Goal: Task Accomplishment & Management: Use online tool/utility

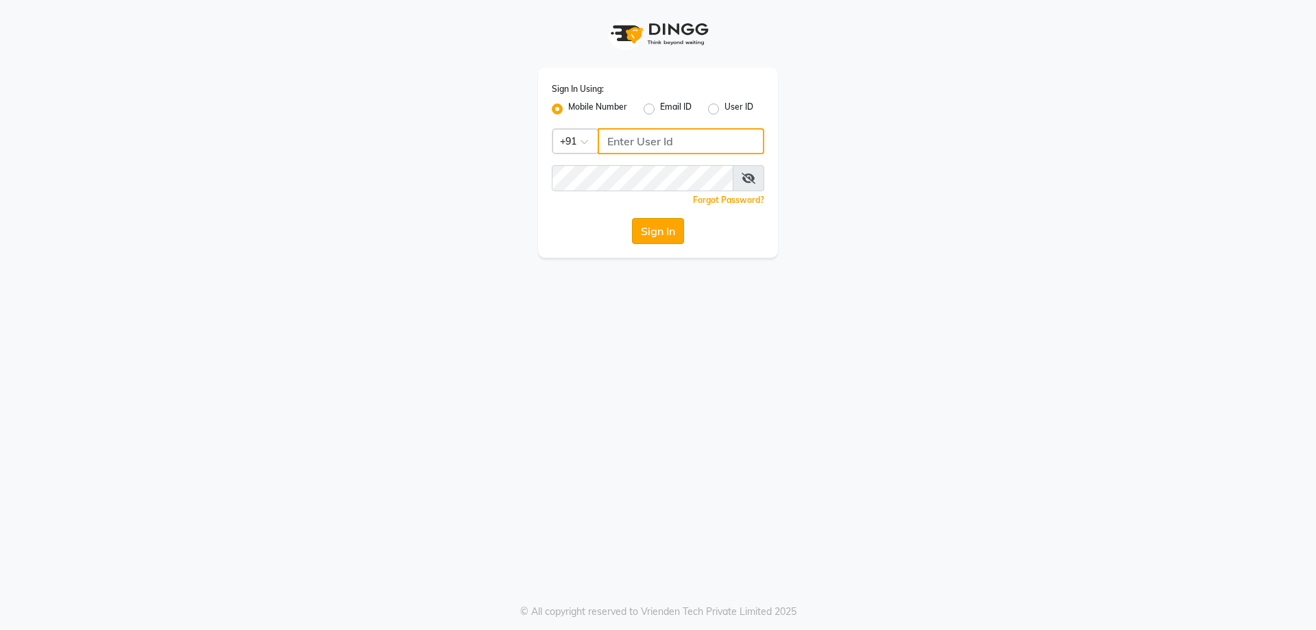
type input "8141818414"
click at [676, 232] on button "Sign In" at bounding box center [658, 231] width 52 height 26
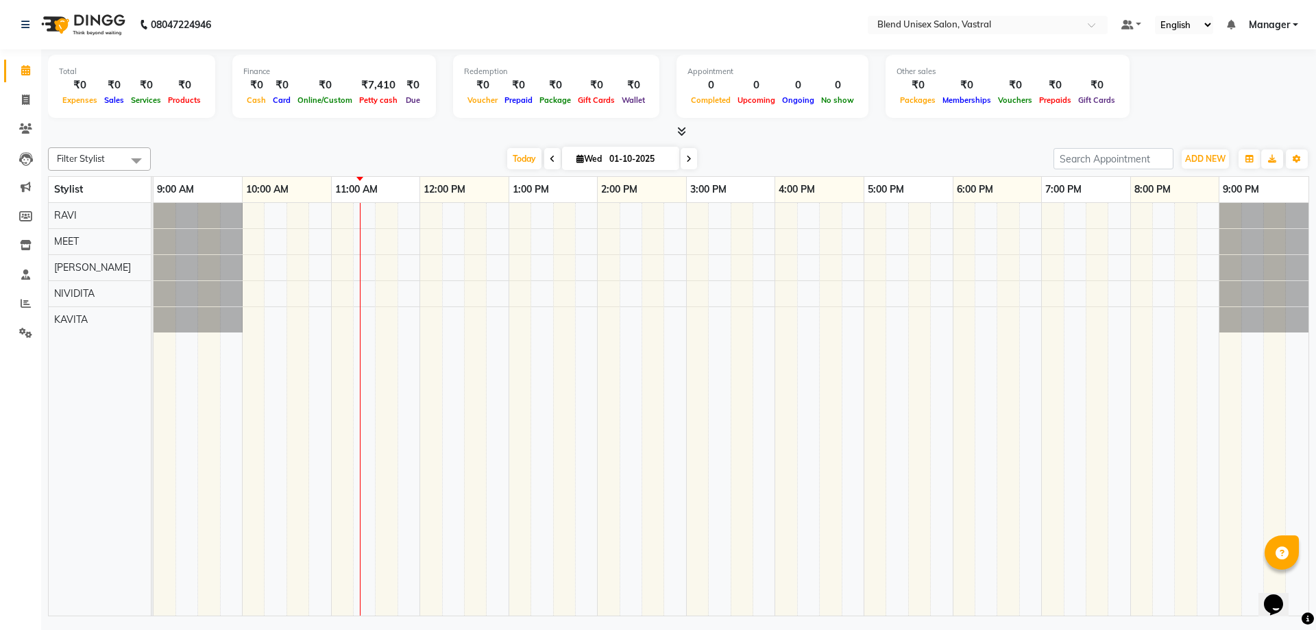
click at [553, 165] on span at bounding box center [552, 158] width 16 height 21
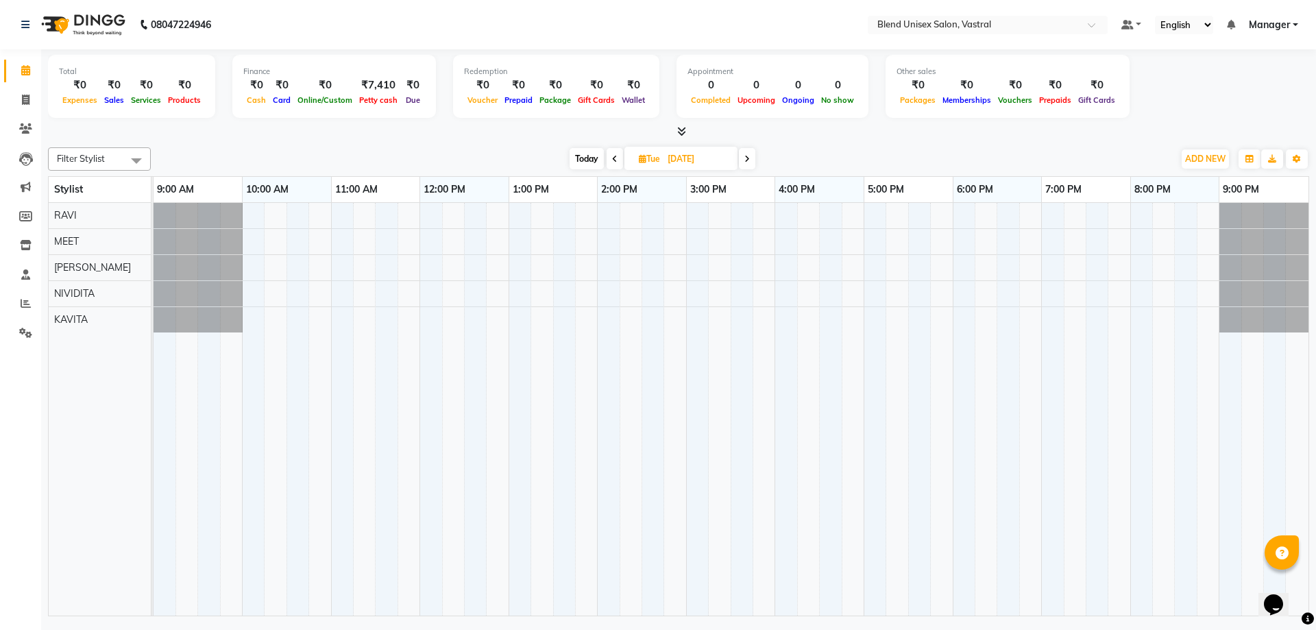
click at [618, 154] on span at bounding box center [615, 158] width 16 height 21
type input "[DATE]"
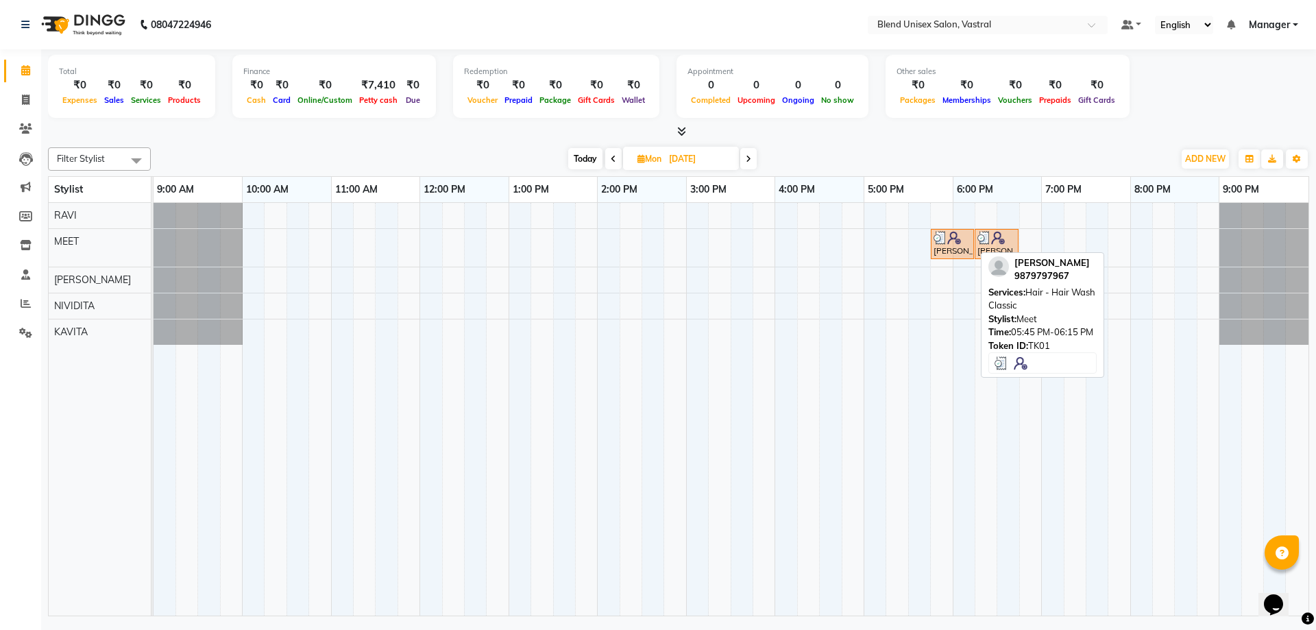
click at [949, 254] on div "[PERSON_NAME], TK01, 05:45 PM-06:15 PM, Hair - Hair Wash Classic" at bounding box center [952, 244] width 40 height 26
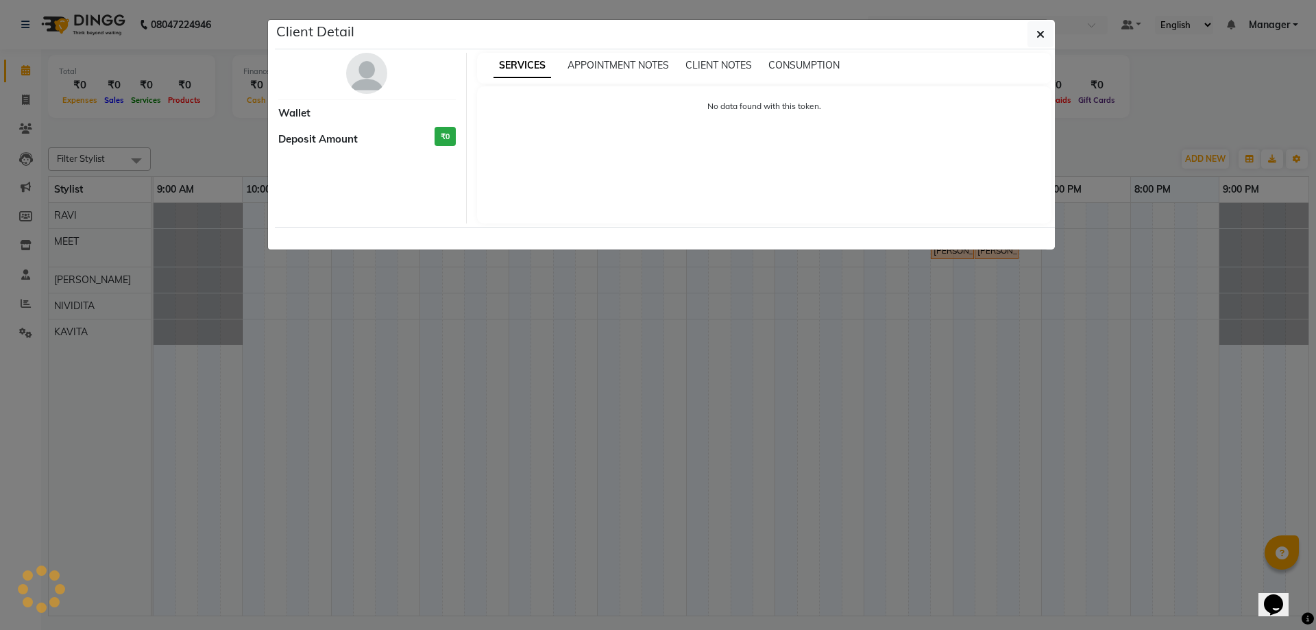
select select "3"
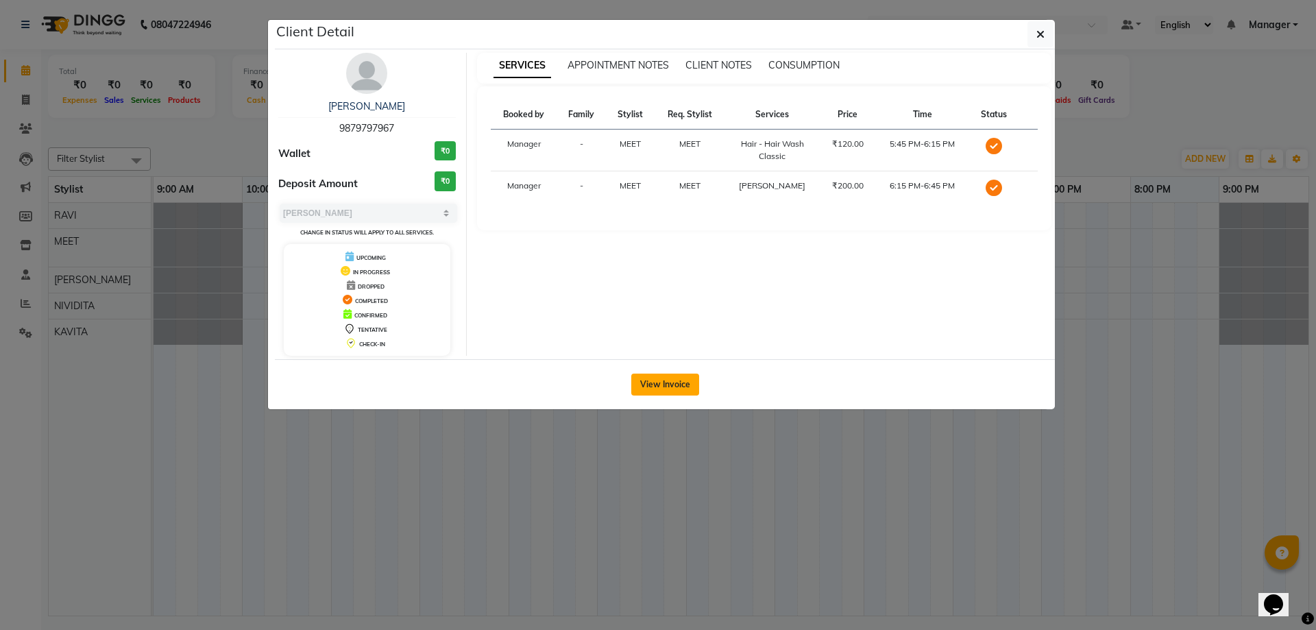
click at [657, 380] on button "View Invoice" at bounding box center [665, 385] width 68 height 22
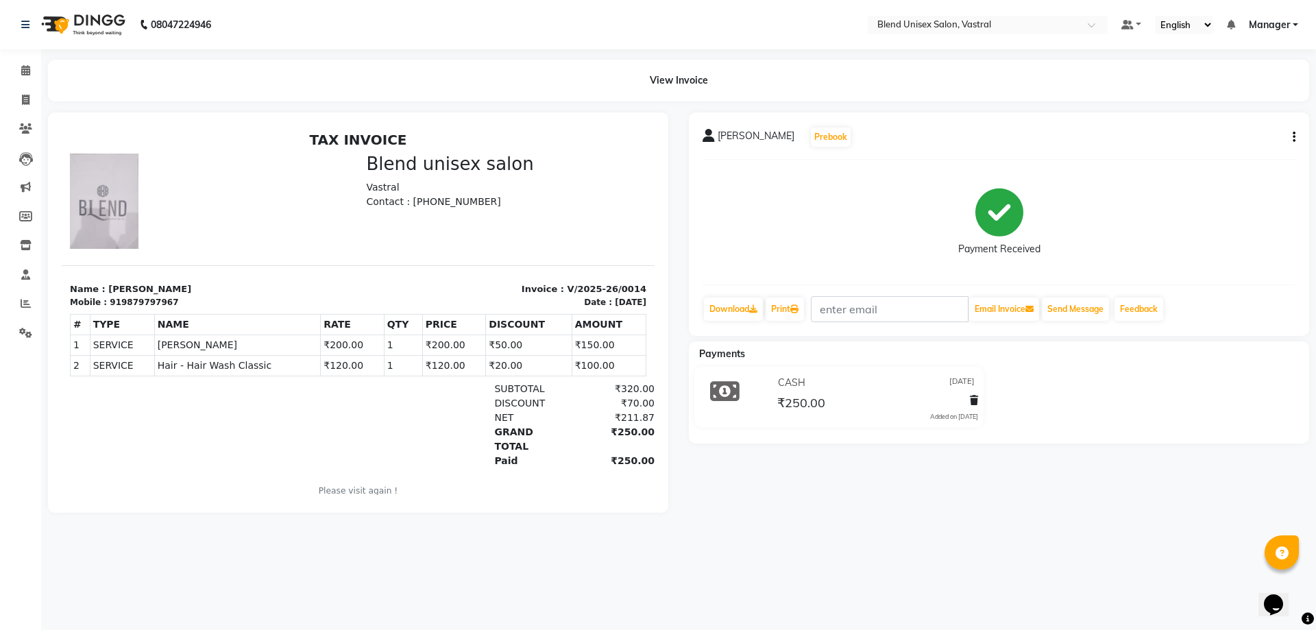
click at [138, 291] on p "Name : [PERSON_NAME]" at bounding box center [210, 289] width 280 height 14
click at [735, 137] on span "[PERSON_NAME]" at bounding box center [756, 138] width 77 height 19
click at [712, 137] on icon at bounding box center [709, 136] width 12 height 14
click at [28, 74] on icon at bounding box center [25, 70] width 9 height 10
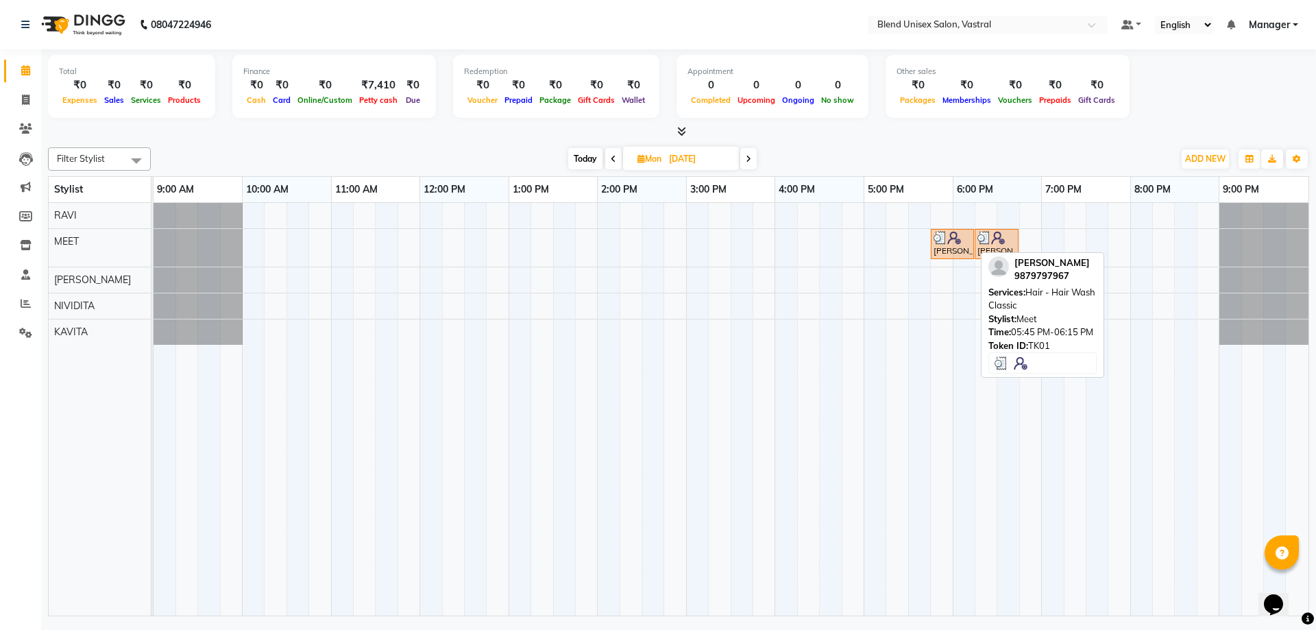
click at [949, 243] on img at bounding box center [954, 238] width 14 height 14
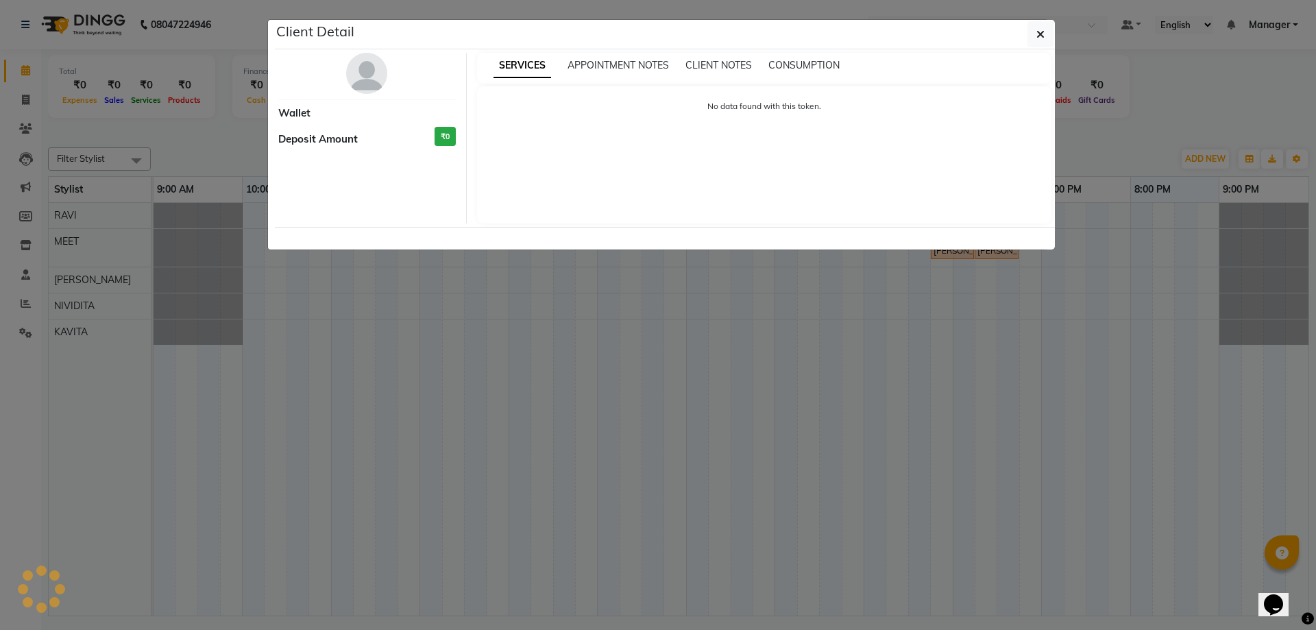
select select "3"
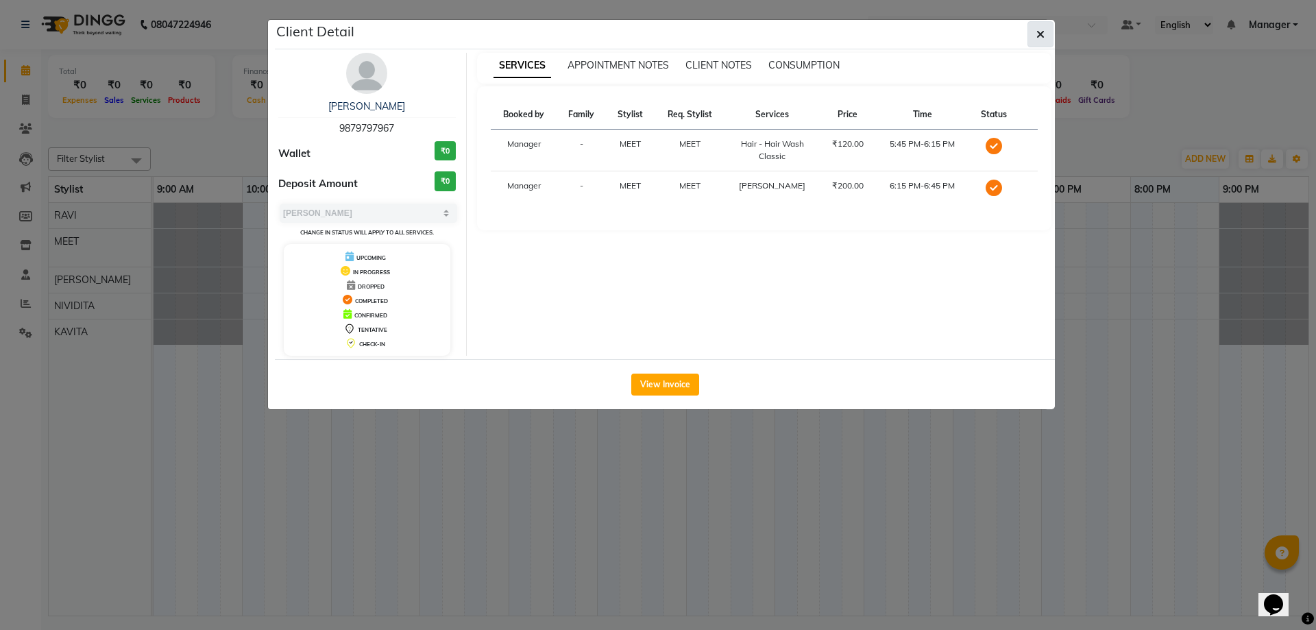
click at [1048, 36] on button "button" at bounding box center [1041, 34] width 26 height 26
